Goal: Transaction & Acquisition: Book appointment/travel/reservation

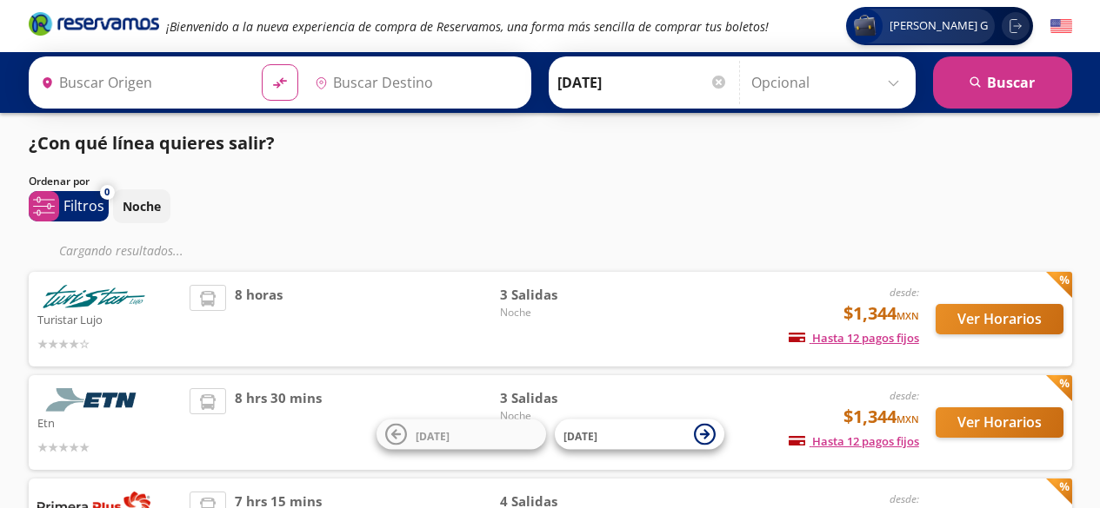
type input "[GEOGRAPHIC_DATA], [GEOGRAPHIC_DATA]"
type input "Central Zapopan, [GEOGRAPHIC_DATA]"
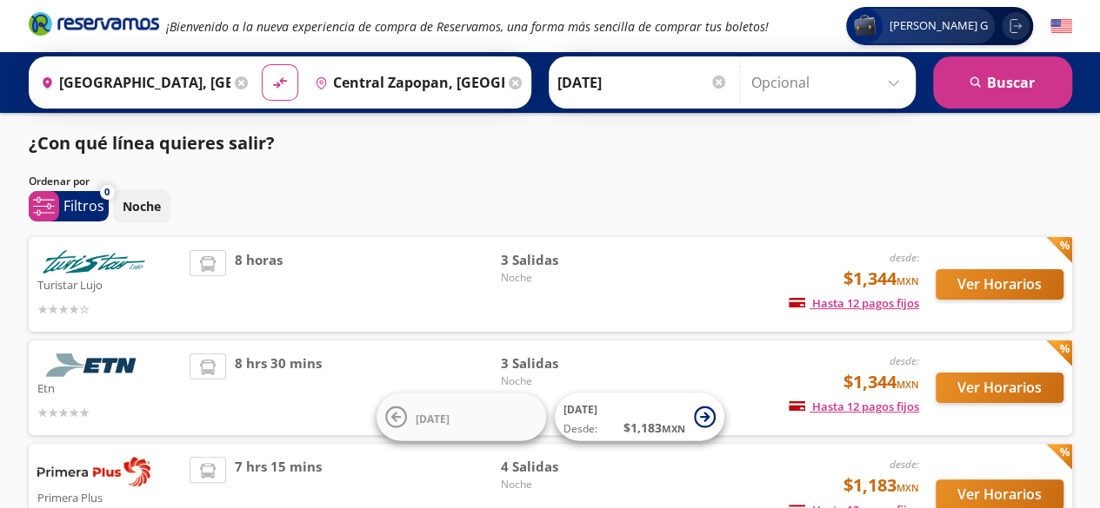
scroll to position [131, 0]
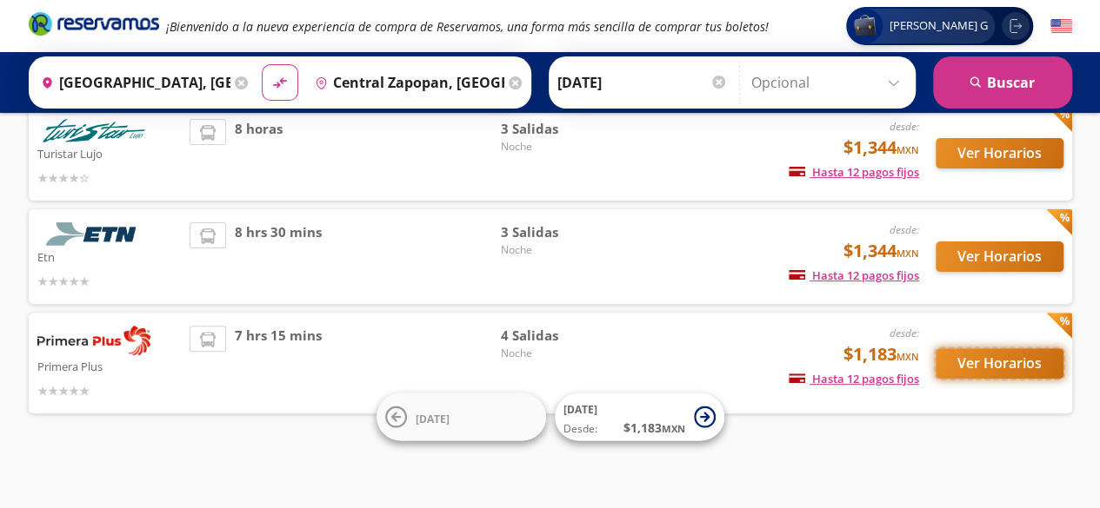
click at [958, 356] on button "Ver Horarios" at bounding box center [999, 364] width 128 height 30
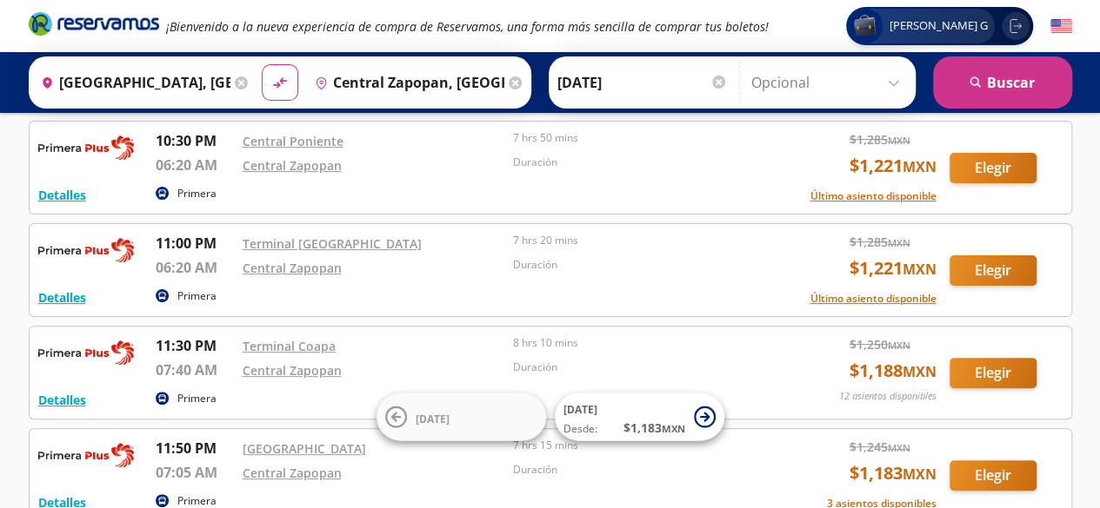
scroll to position [261, 0]
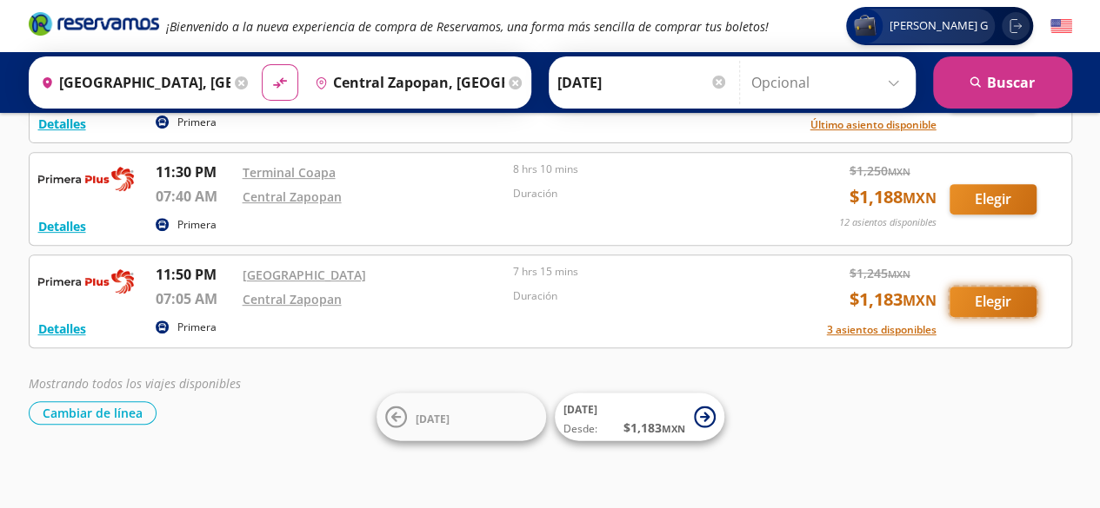
click at [1012, 291] on button "Elegir" at bounding box center [992, 302] width 87 height 30
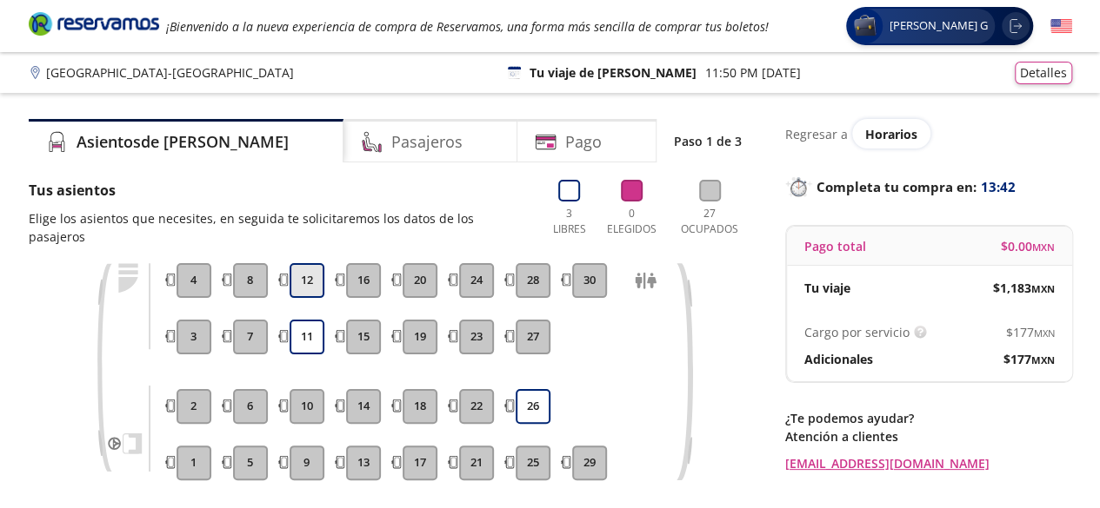
click at [312, 266] on button "12" at bounding box center [306, 280] width 35 height 35
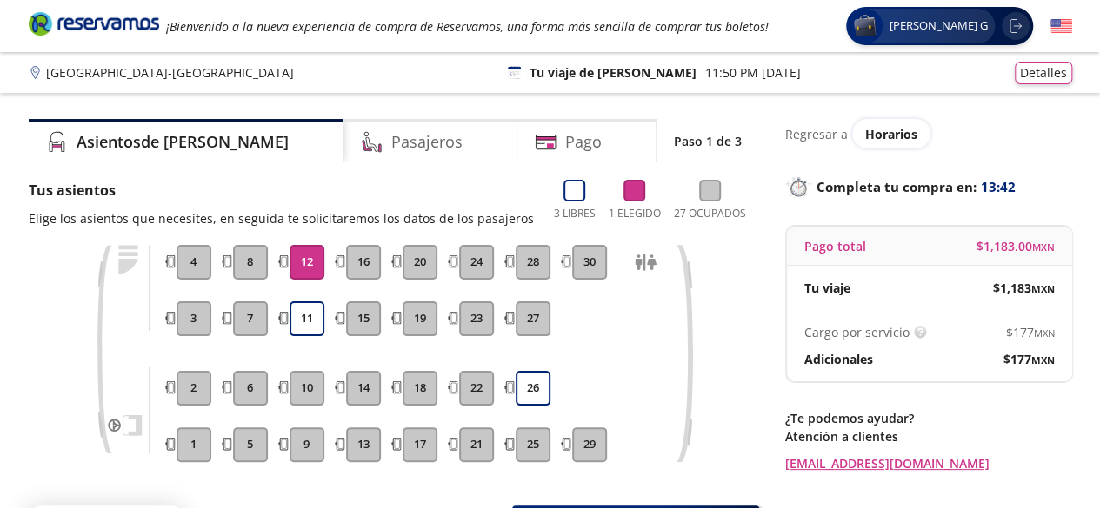
scroll to position [158, 0]
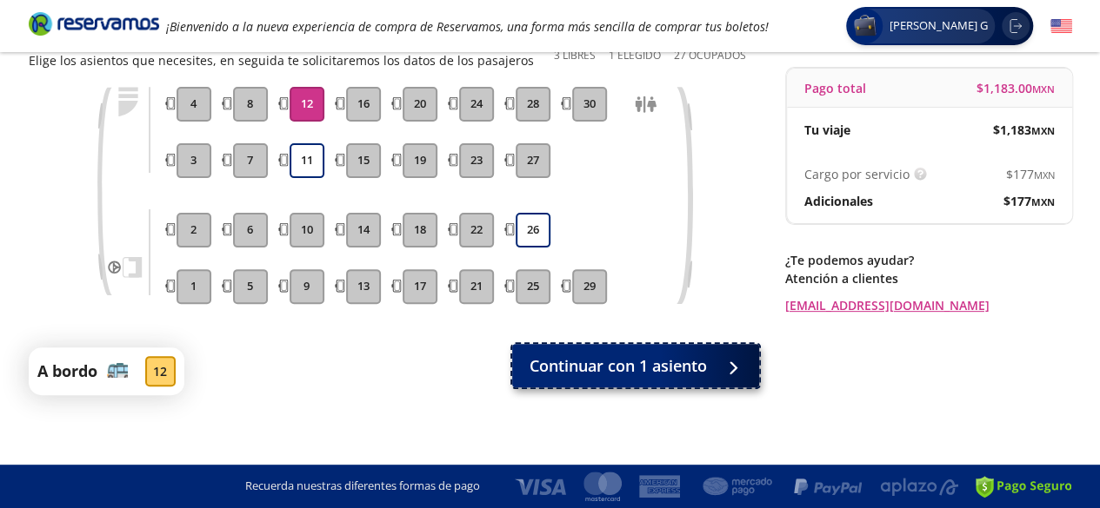
click at [593, 370] on span "Continuar con 1 asiento" at bounding box center [617, 366] width 177 height 23
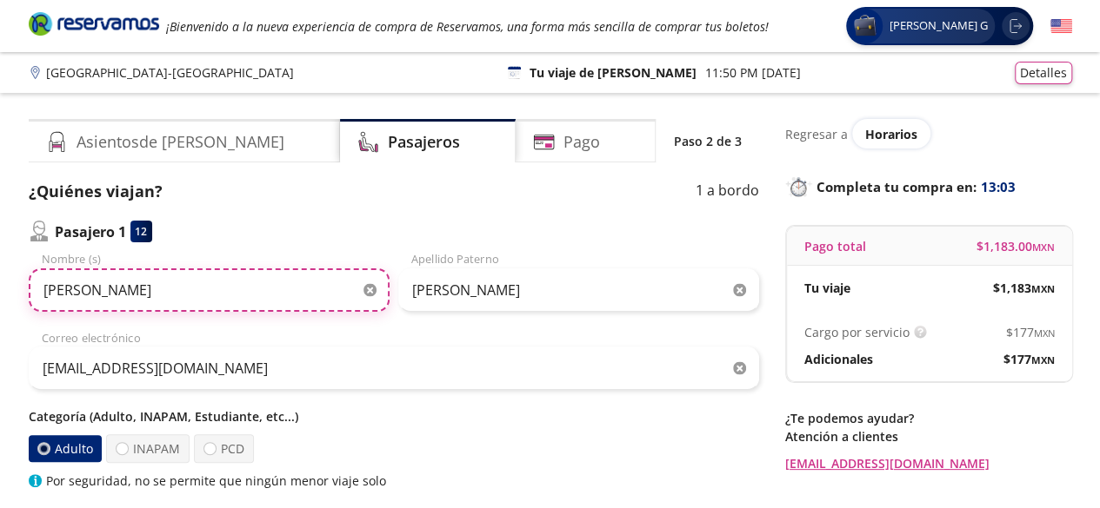
click at [212, 305] on input "[PERSON_NAME]" at bounding box center [209, 290] width 361 height 43
type input "A"
type input "[PERSON_NAME]"
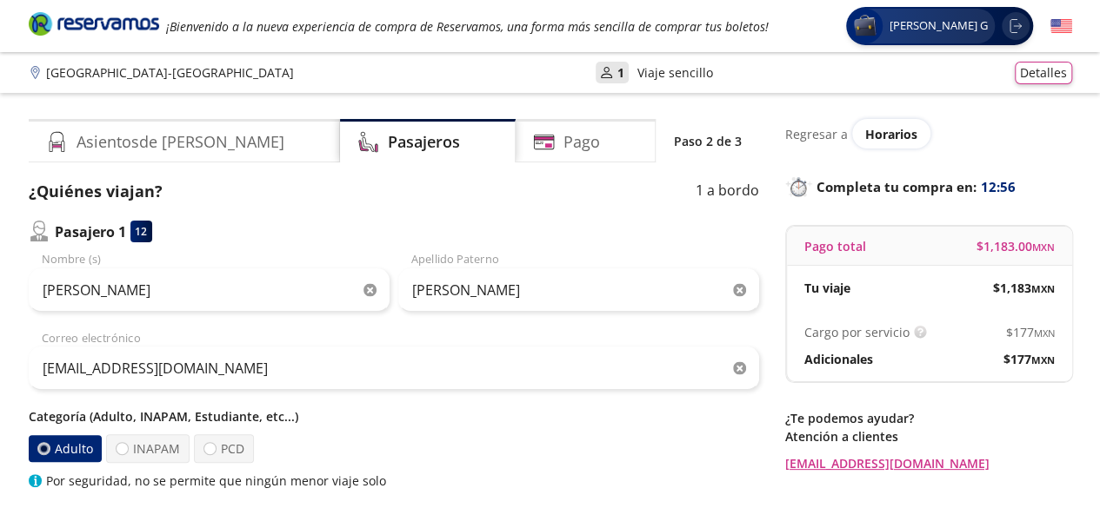
click at [740, 290] on icon "button" at bounding box center [739, 290] width 13 height 13
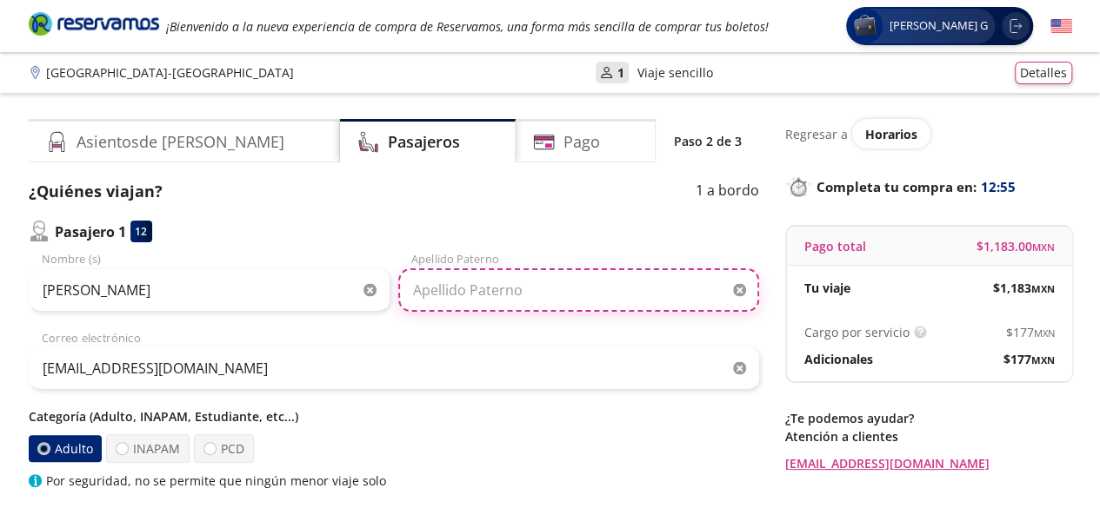
click at [592, 277] on input "Apellido Paterno" at bounding box center [578, 290] width 361 height 43
type input "ANGELES [GEOGRAPHIC_DATA]"
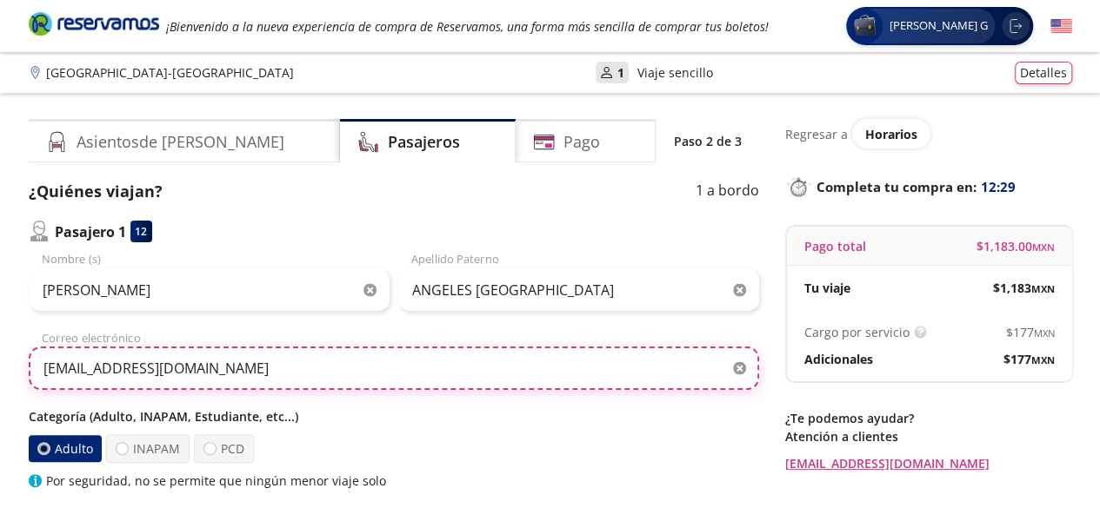
click at [511, 373] on input "[EMAIL_ADDRESS][DOMAIN_NAME]" at bounding box center [394, 368] width 730 height 43
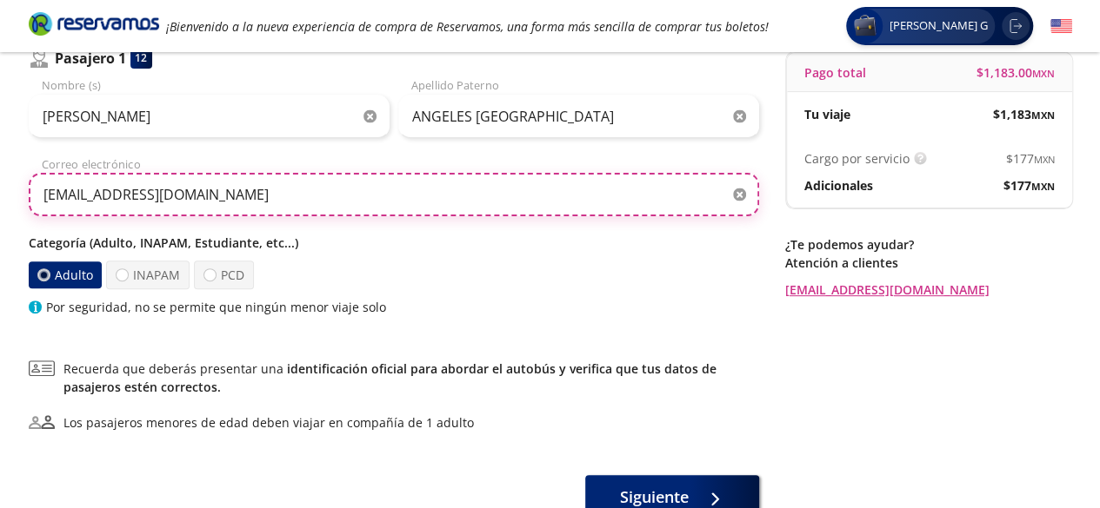
scroll to position [261, 0]
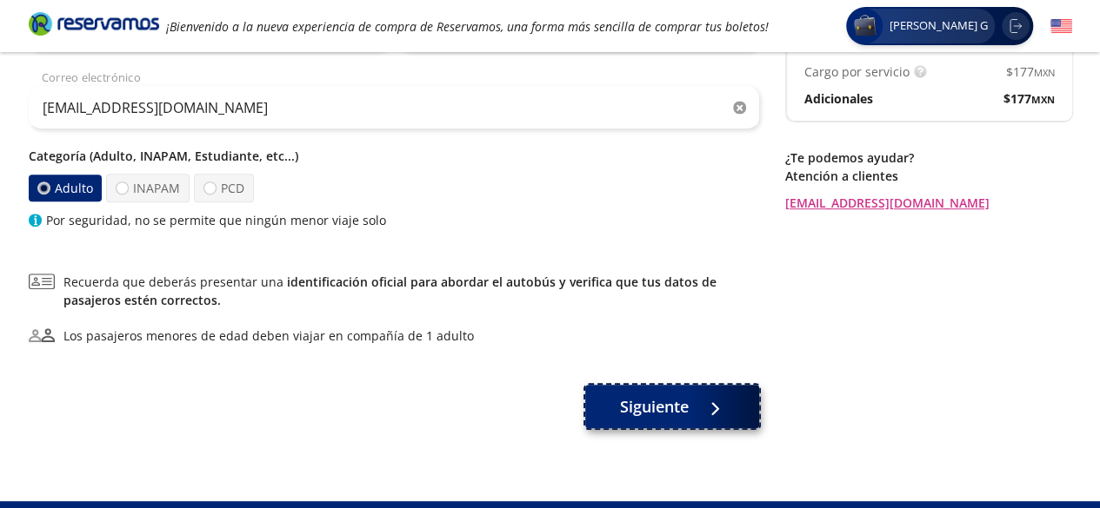
click at [658, 409] on span "Siguiente" at bounding box center [654, 406] width 69 height 23
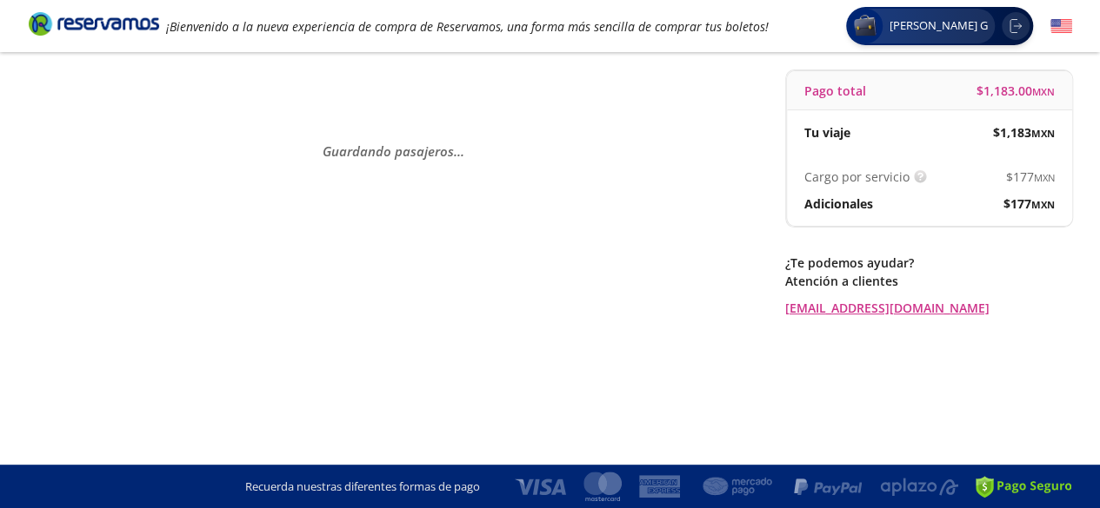
scroll to position [0, 0]
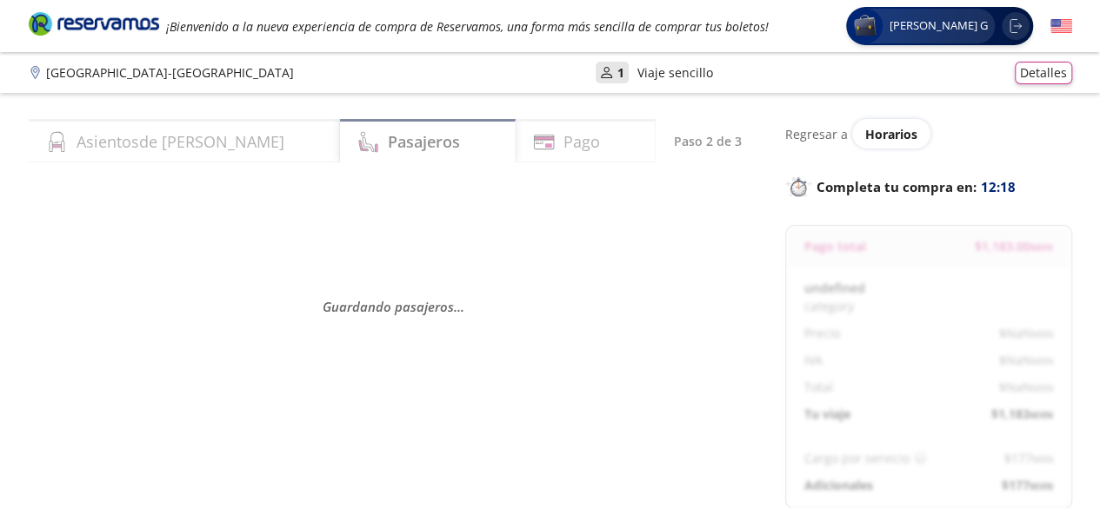
select select "MX"
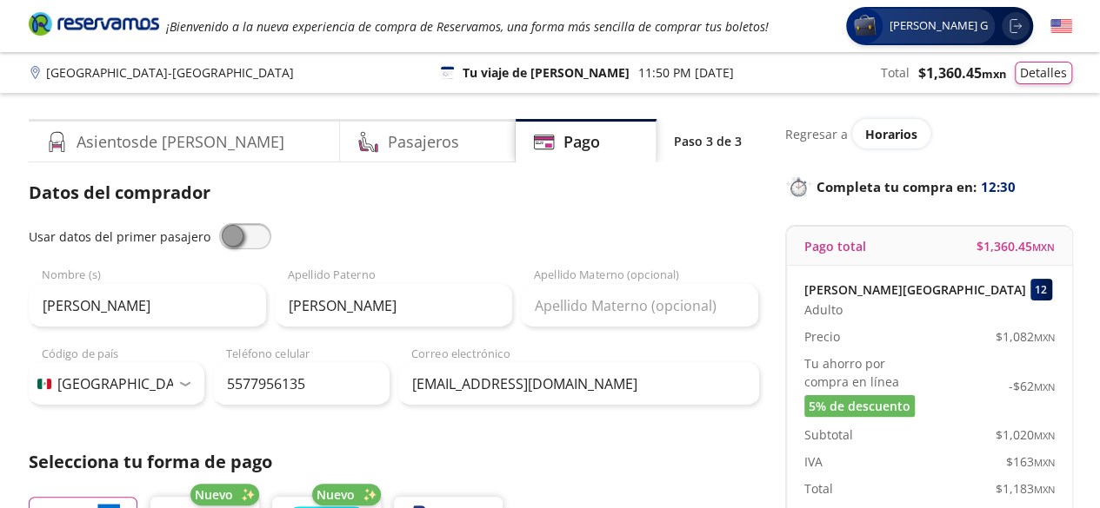
scroll to position [435, 0]
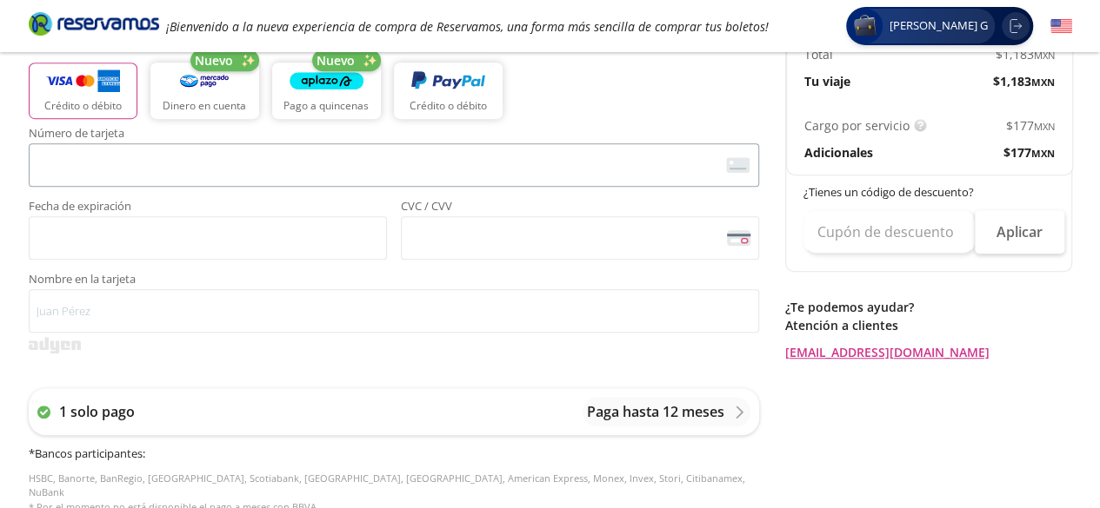
click at [237, 182] on iframe "<p>Your browser does not support iframes.</p>" at bounding box center [394, 165] width 714 height 33
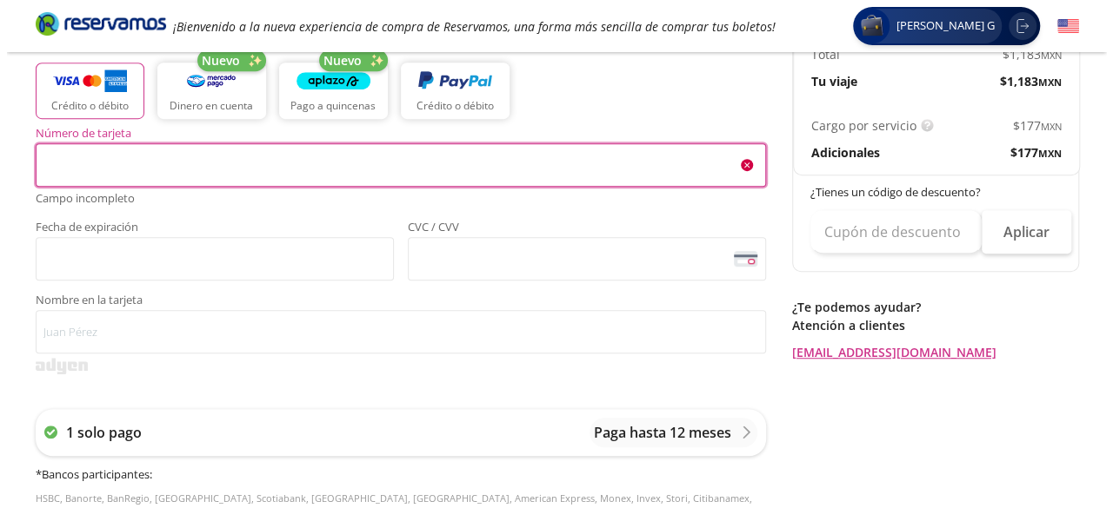
scroll to position [994, 0]
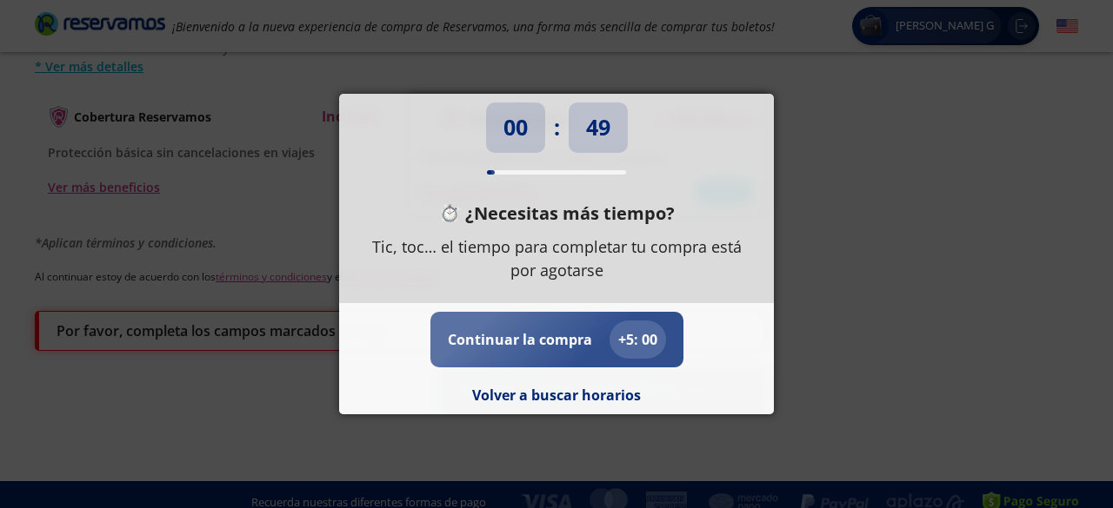
click at [532, 343] on p "Continuar la compra" at bounding box center [520, 339] width 144 height 21
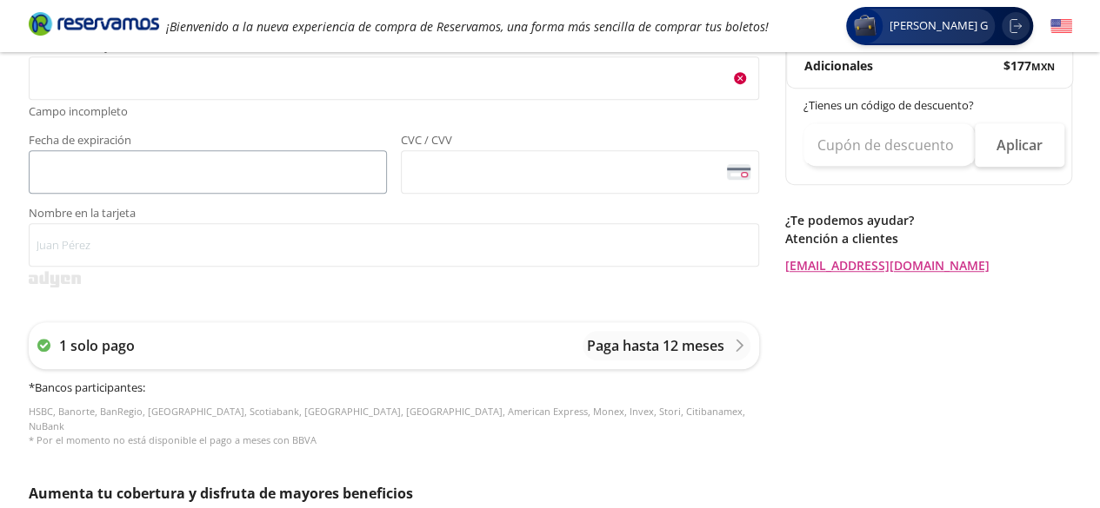
scroll to position [435, 0]
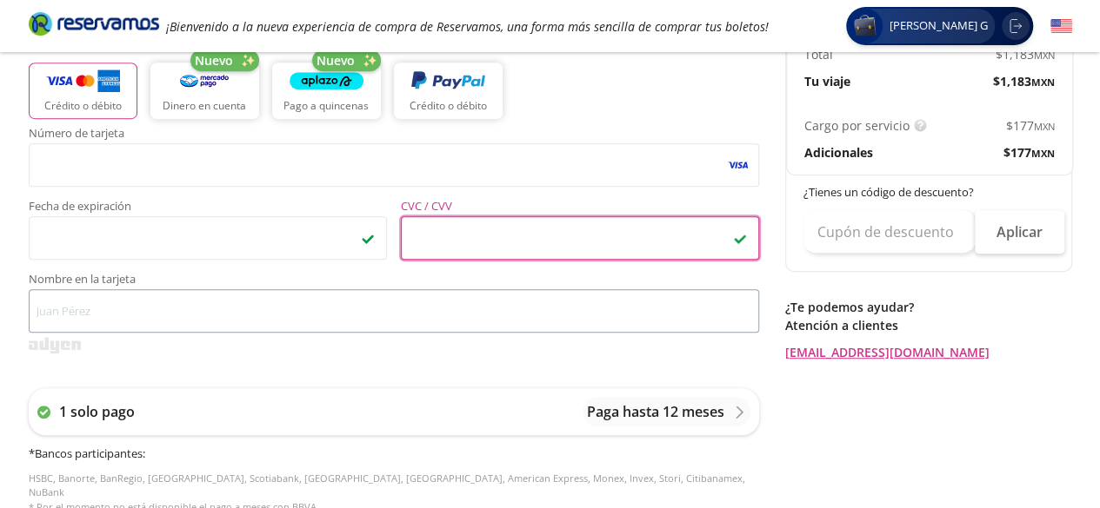
click at [143, 286] on span "Nombre en la tarjeta" at bounding box center [394, 282] width 730 height 16
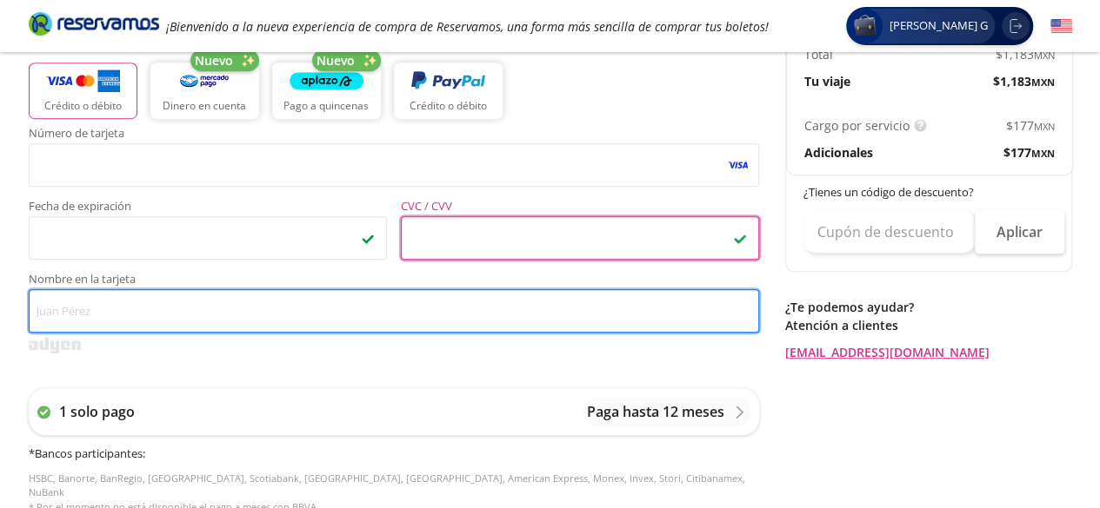
click at [143, 289] on input "Nombre en la tarjeta" at bounding box center [394, 310] width 730 height 43
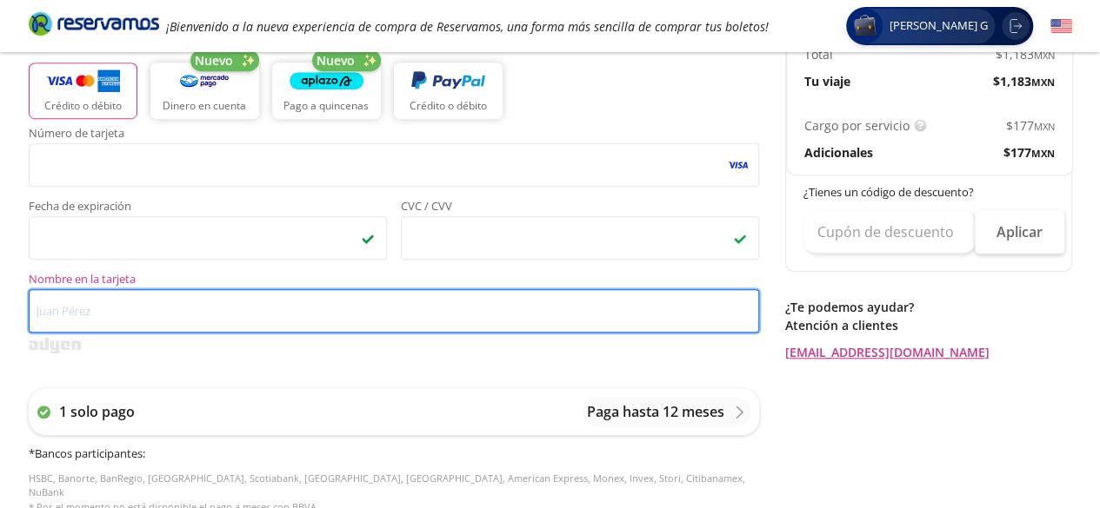
click at [143, 300] on input "Nombre en la tarjeta" at bounding box center [394, 310] width 730 height 43
type input "[PERSON_NAME]"
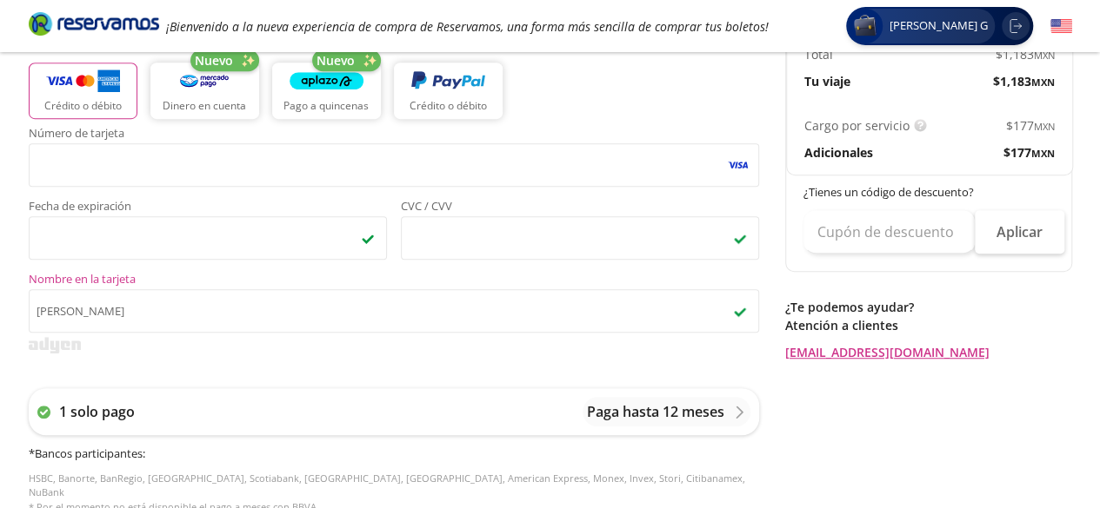
click at [1063, 475] on div "Regresar a Horarios Completa tu compra en : 04:55 Pago total $ 1,360.45 MXN [PE…" at bounding box center [928, 317] width 287 height 1266
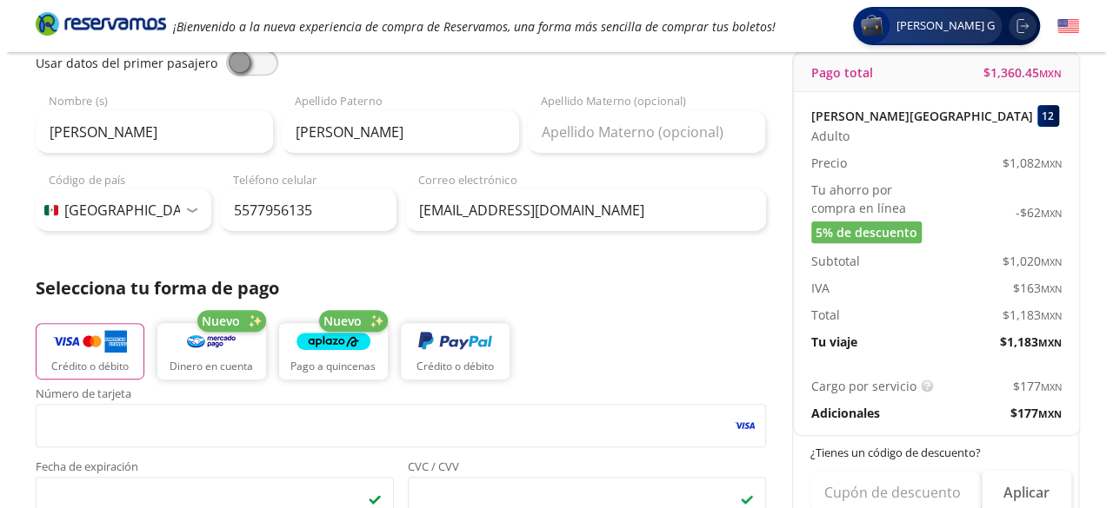
scroll to position [0, 0]
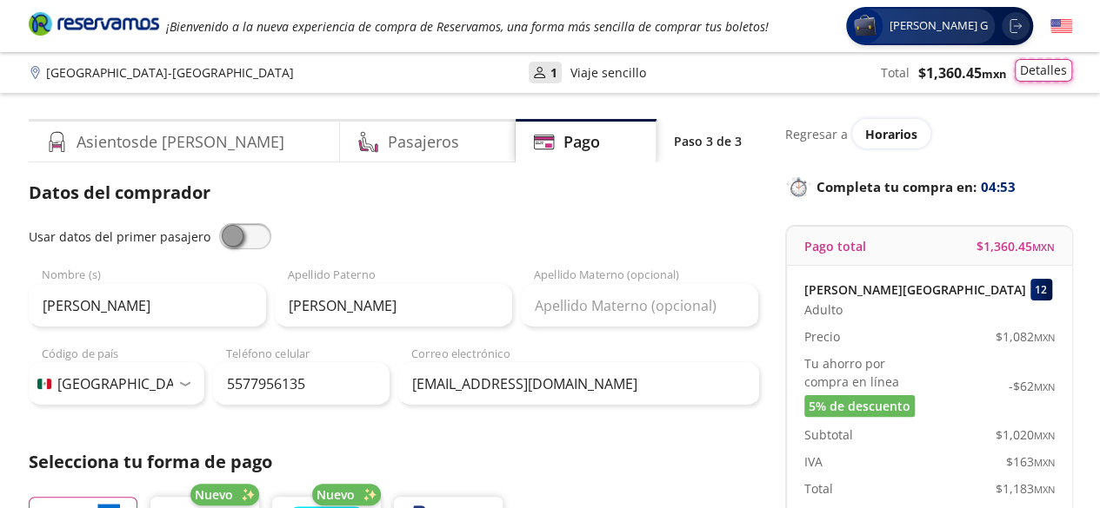
click at [1052, 71] on button "Detalles" at bounding box center [1042, 70] width 57 height 23
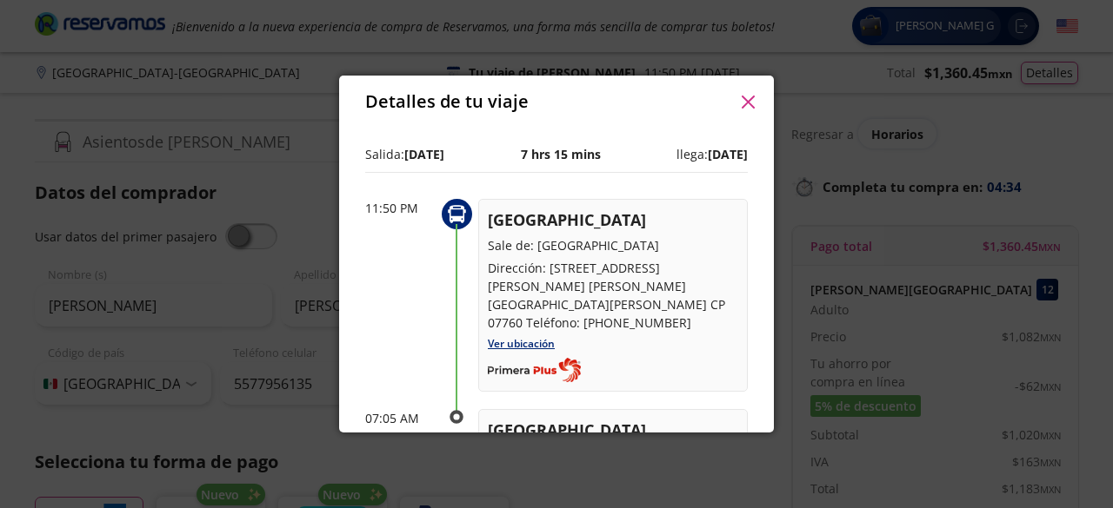
click at [741, 98] on icon "button" at bounding box center [747, 102] width 13 height 13
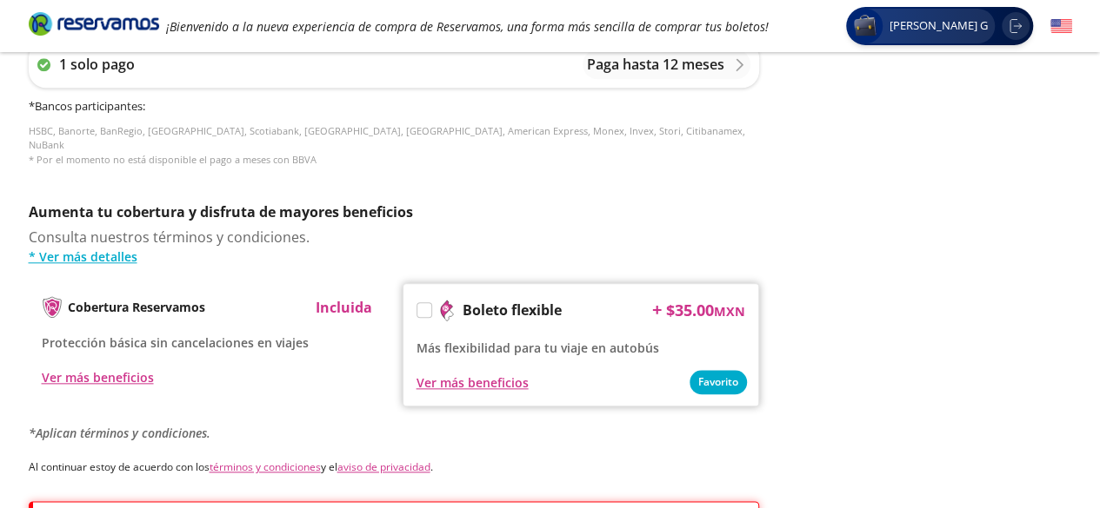
scroll to position [956, 0]
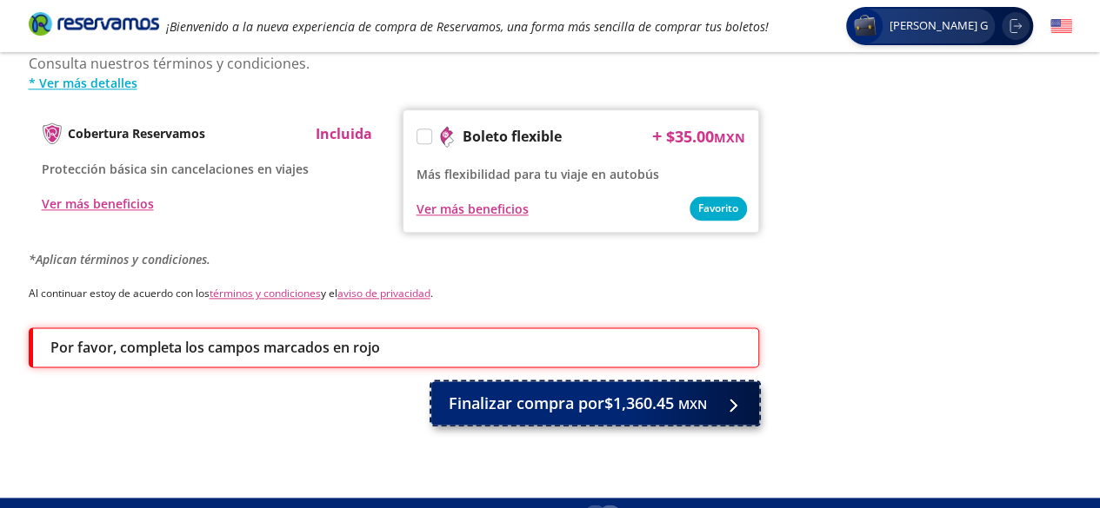
click at [611, 397] on span "Finalizar compra por $1,360.45 MXN" at bounding box center [578, 403] width 258 height 23
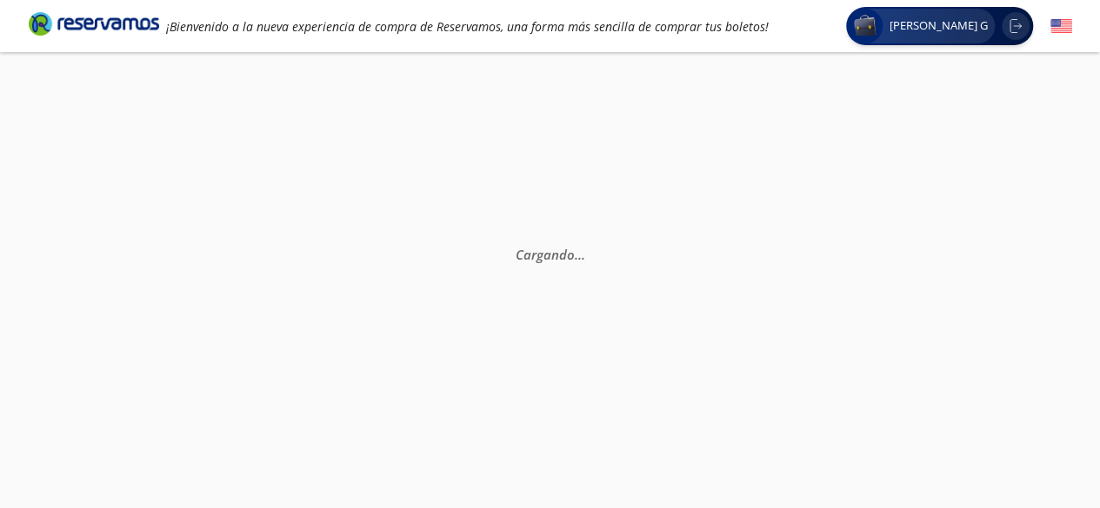
scroll to position [0, 0]
